Goal: Information Seeking & Learning: Learn about a topic

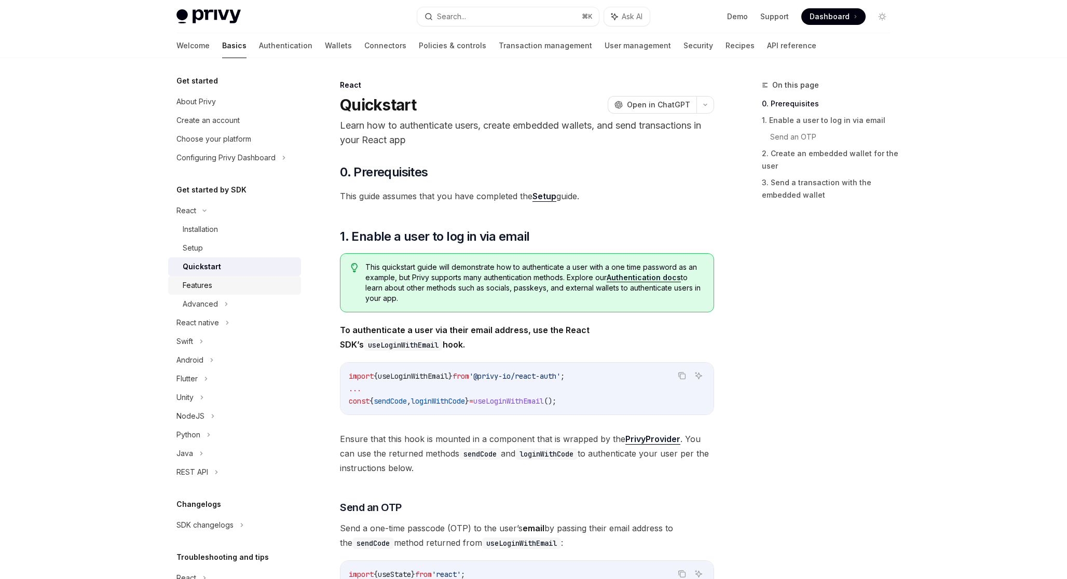
click at [239, 284] on div "Features" at bounding box center [239, 285] width 112 height 12
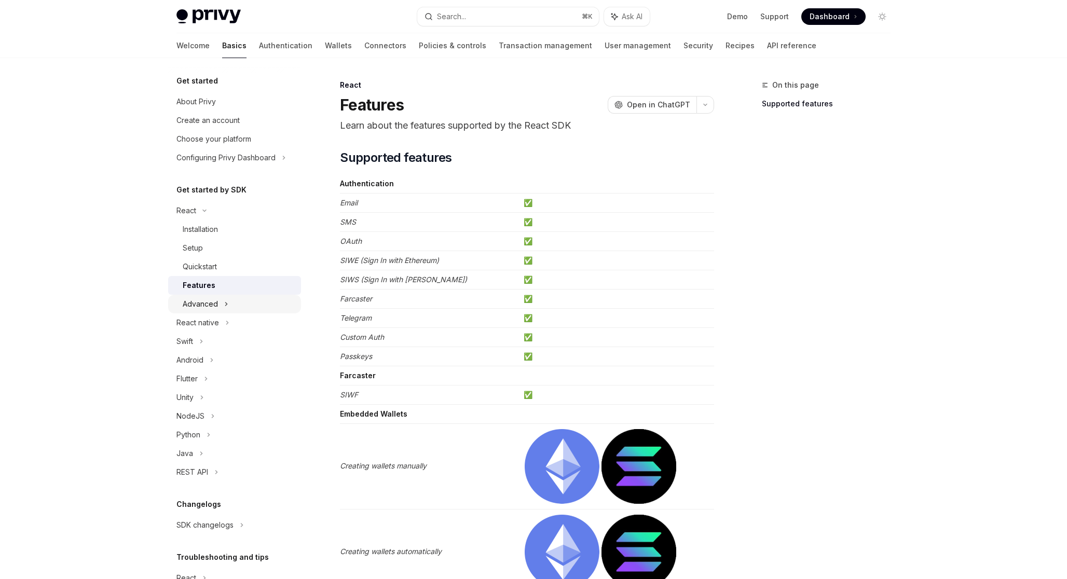
click at [270, 306] on div "Advanced" at bounding box center [234, 304] width 133 height 19
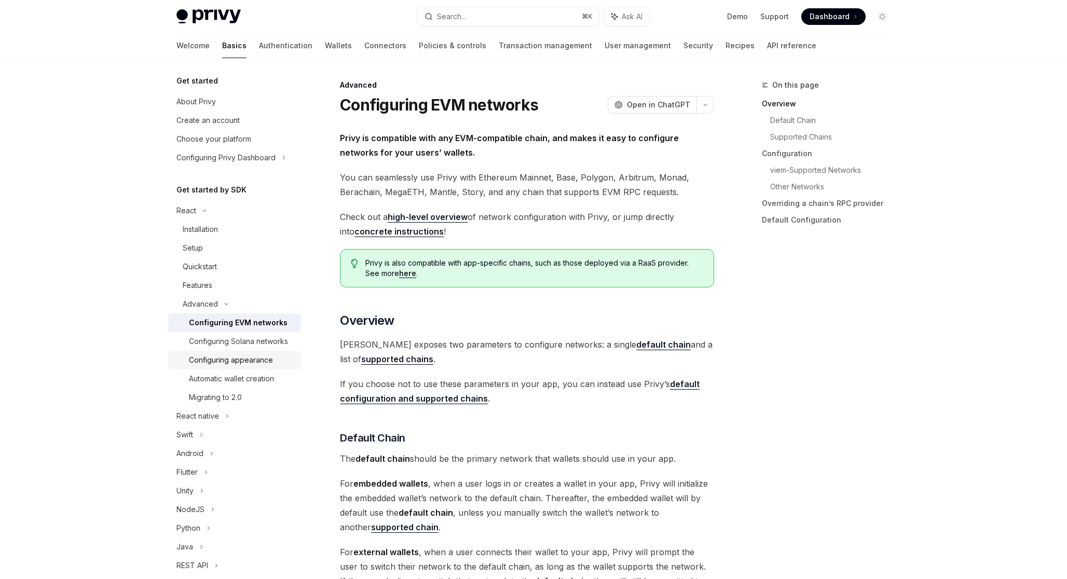
click at [270, 357] on div "Configuring appearance" at bounding box center [231, 360] width 84 height 12
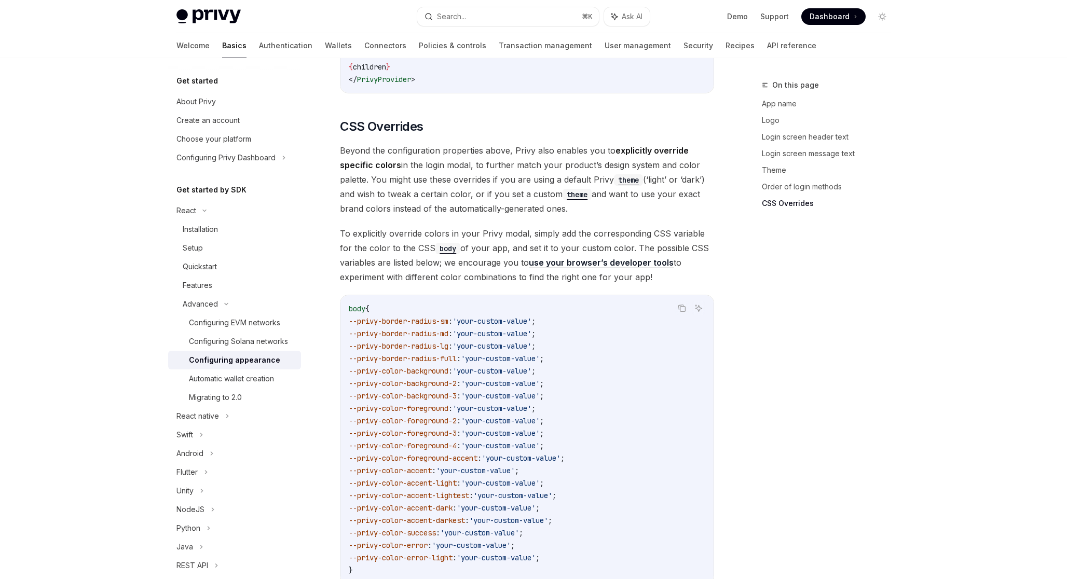
scroll to position [2450, 0]
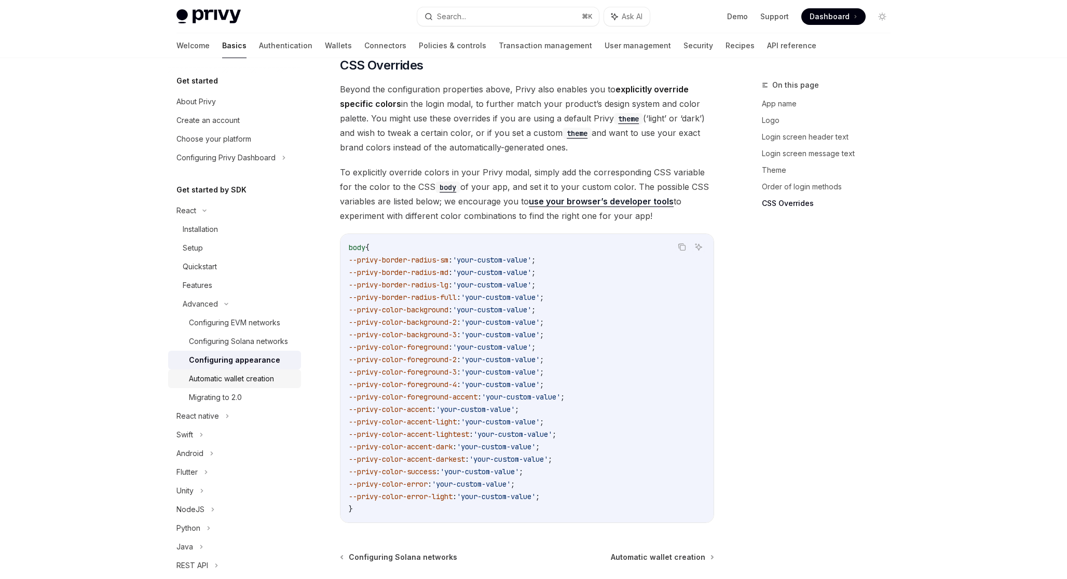
click at [281, 378] on div "Automatic wallet creation" at bounding box center [242, 378] width 106 height 12
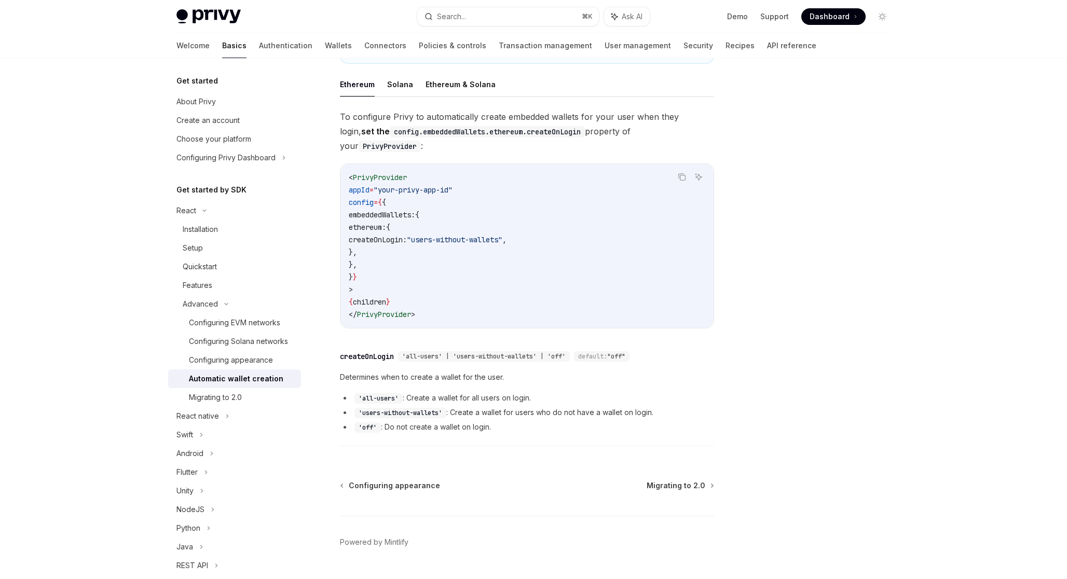
scroll to position [224, 0]
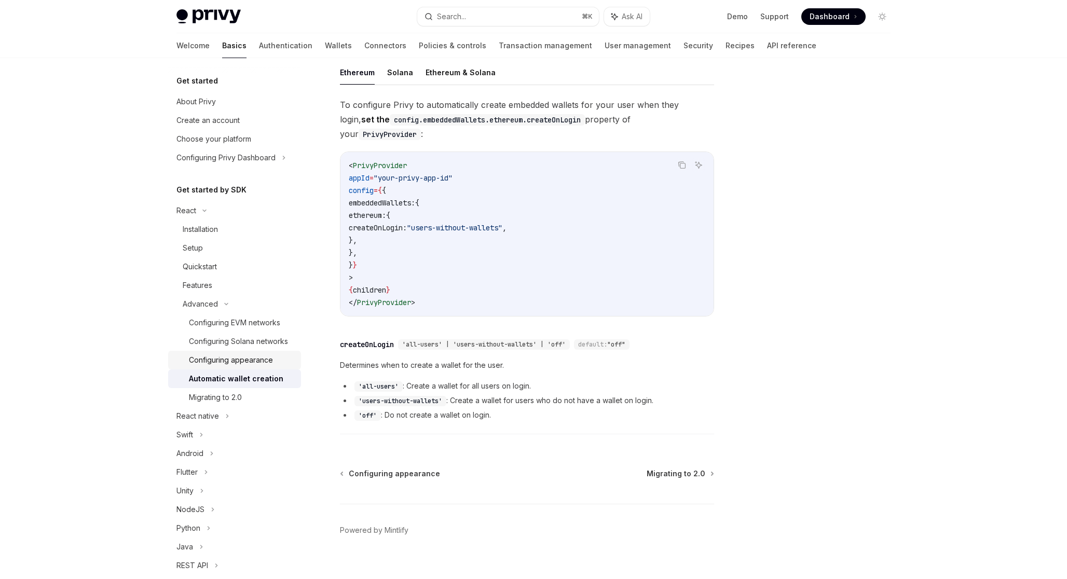
click at [260, 363] on div "Configuring appearance" at bounding box center [231, 360] width 84 height 12
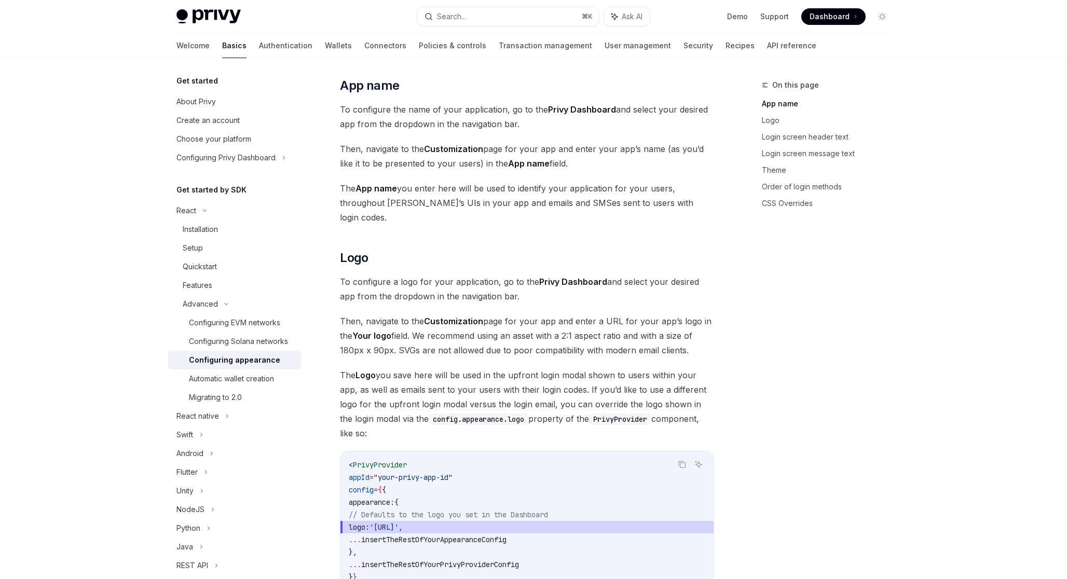
scroll to position [232, 0]
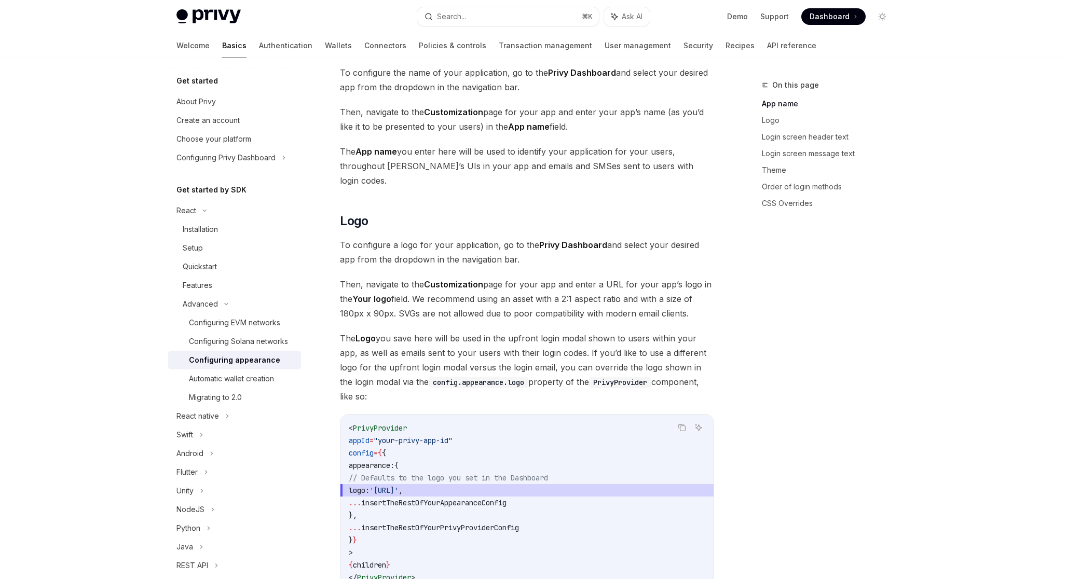
click at [307, 325] on div "Get started About Privy Create an account Choose your platform Configuring Priv…" at bounding box center [242, 318] width 149 height 521
click at [279, 323] on div "Configuring EVM networks" at bounding box center [234, 322] width 91 height 12
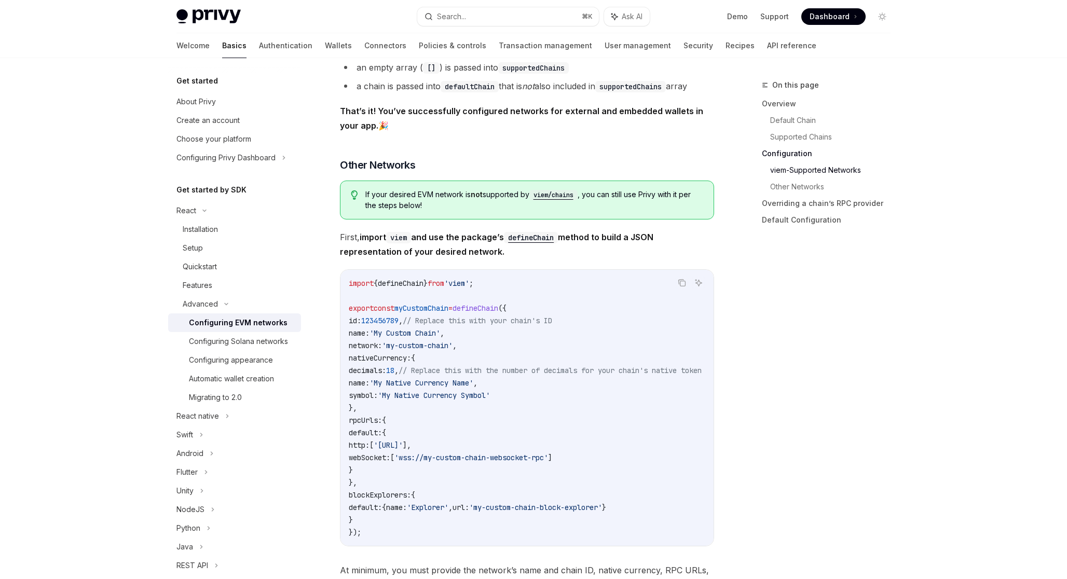
scroll to position [1700, 0]
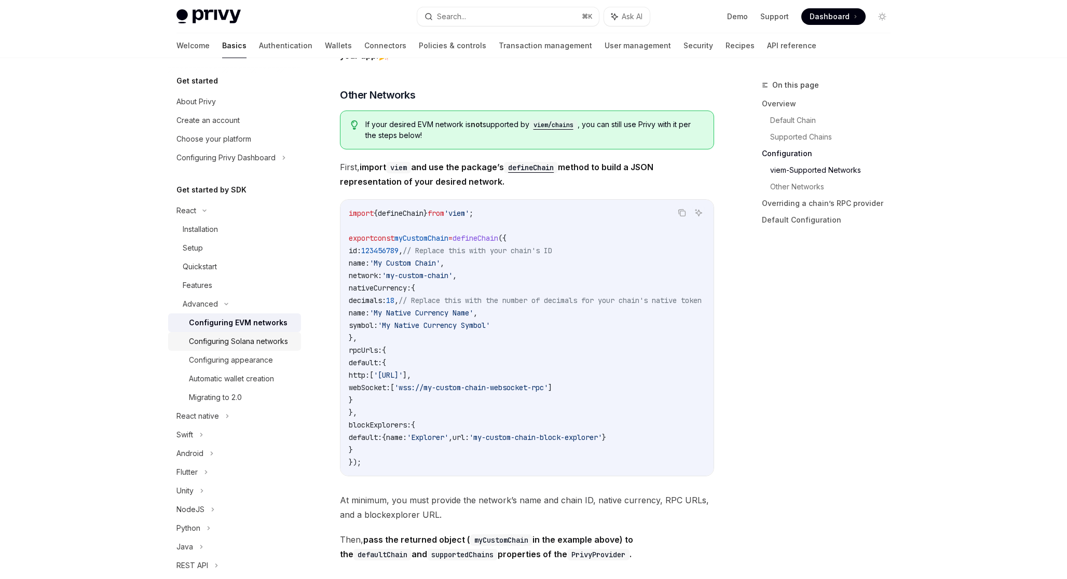
click at [271, 343] on div "Configuring Solana networks" at bounding box center [238, 341] width 99 height 12
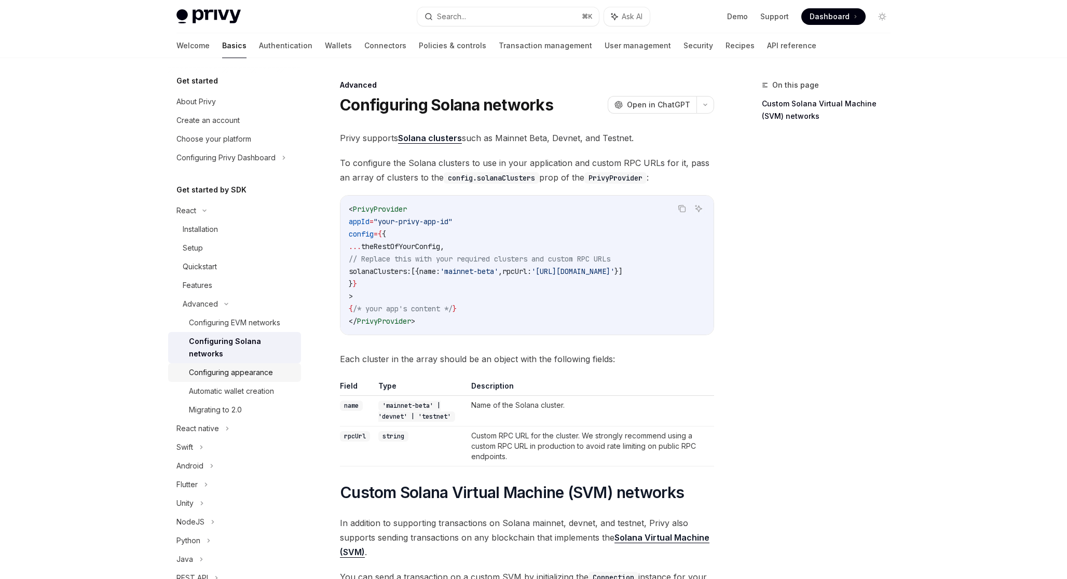
click at [270, 366] on div "Configuring appearance" at bounding box center [231, 372] width 84 height 12
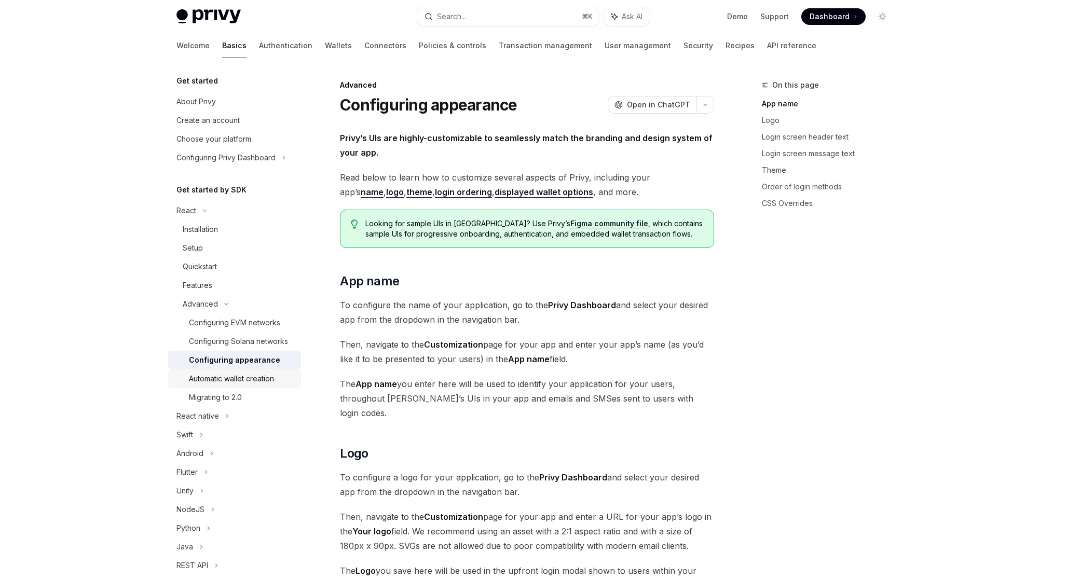
click at [274, 377] on div "Automatic wallet creation" at bounding box center [231, 378] width 85 height 12
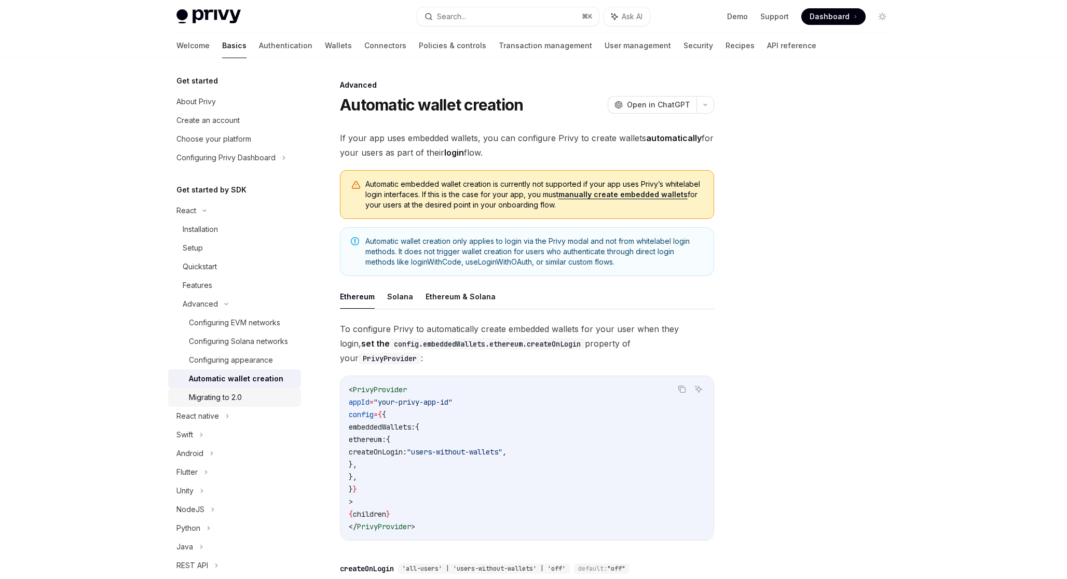
click at [267, 397] on div "Migrating to 2.0" at bounding box center [242, 397] width 106 height 12
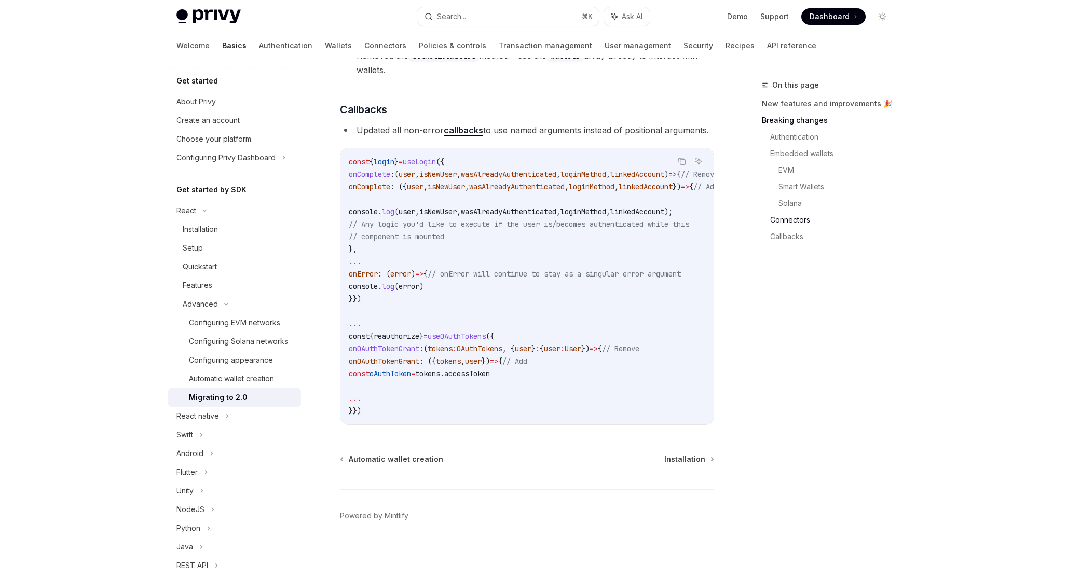
scroll to position [2924, 0]
click at [270, 320] on div "Configuring EVM networks" at bounding box center [234, 322] width 91 height 12
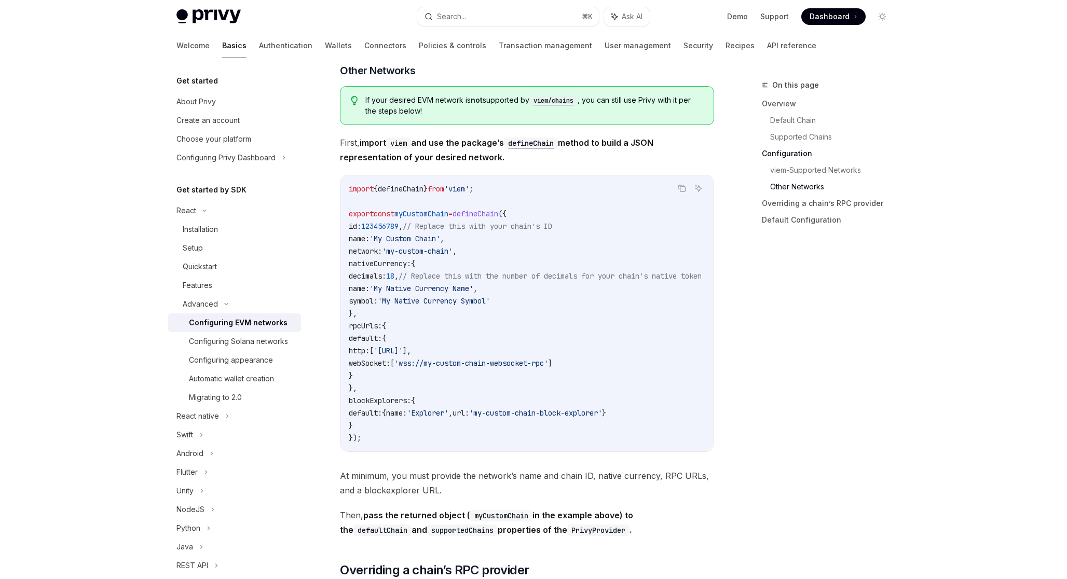
scroll to position [1749, 0]
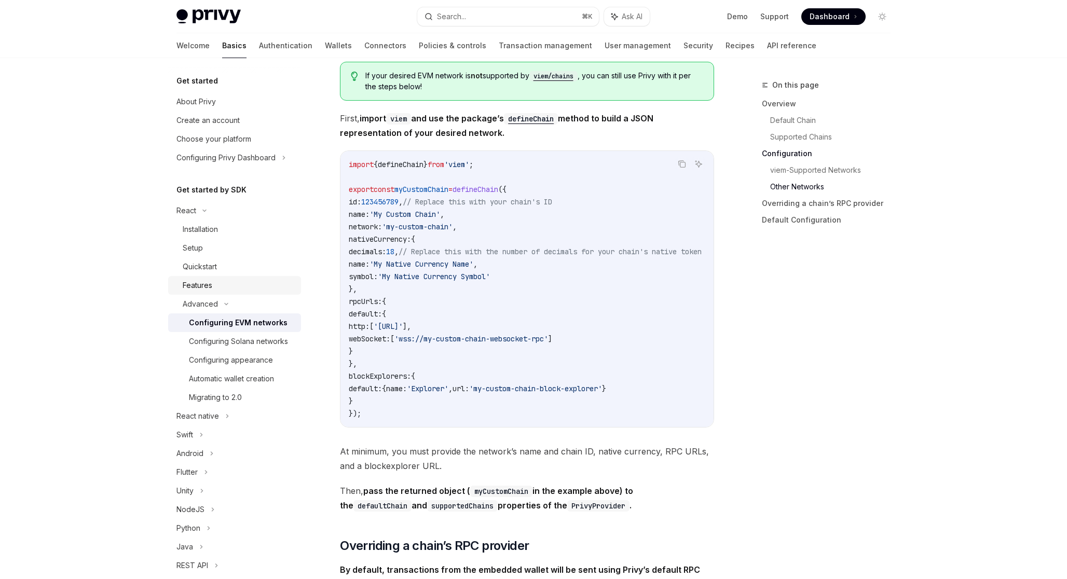
click at [270, 282] on div "Features" at bounding box center [239, 285] width 112 height 12
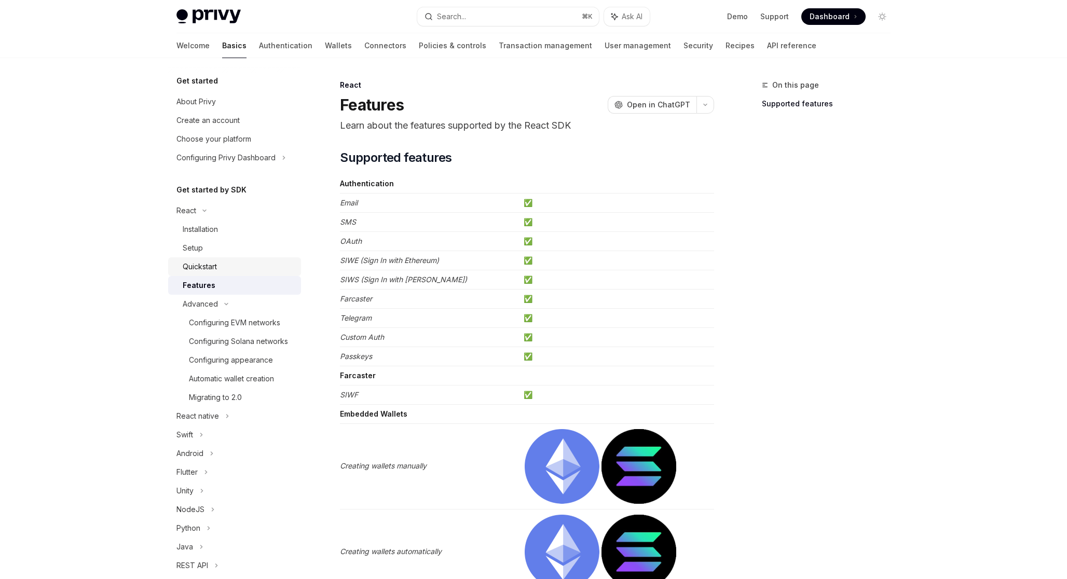
click at [253, 267] on div "Quickstart" at bounding box center [239, 266] width 112 height 12
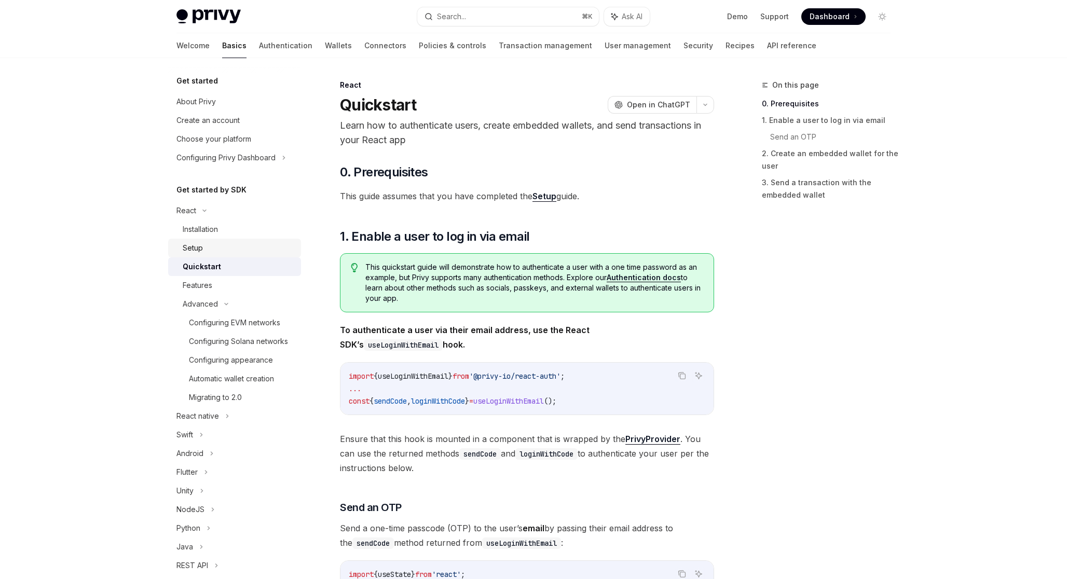
click at [253, 247] on div "Setup" at bounding box center [239, 248] width 112 height 12
type textarea "*"
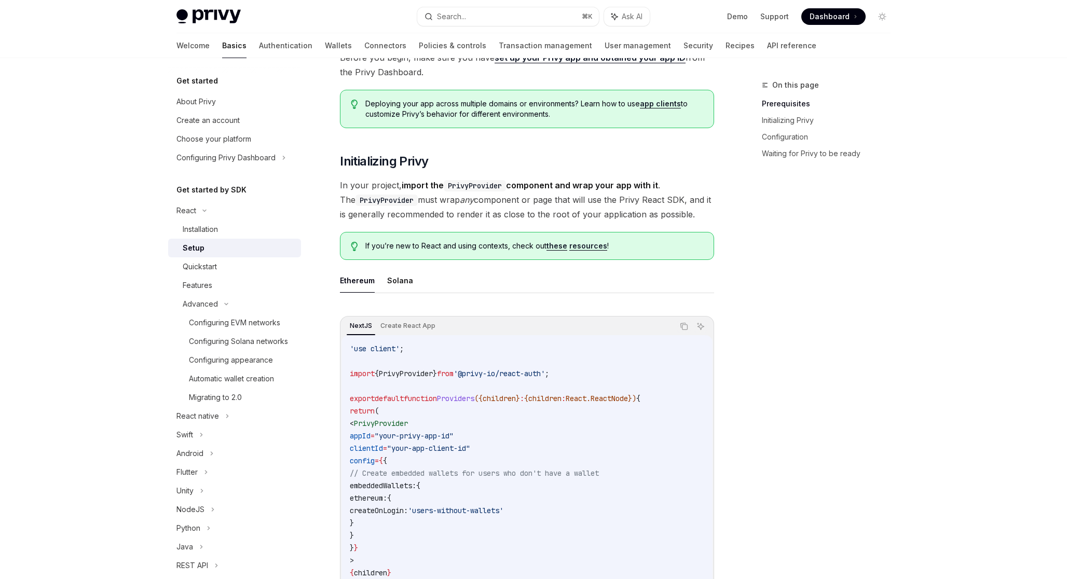
scroll to position [209, 0]
